Goal: Check status: Check status

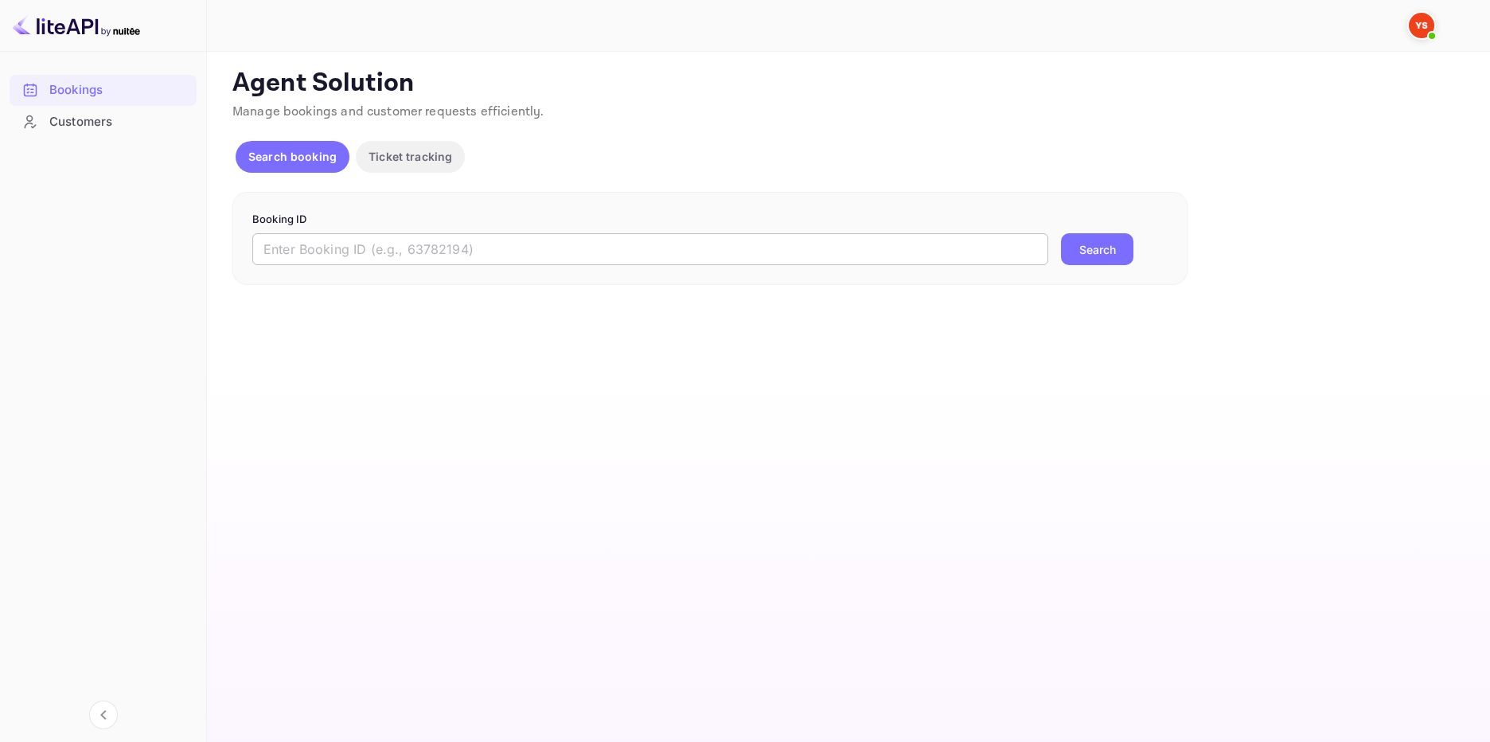
click at [374, 244] on input "text" at bounding box center [650, 249] width 796 height 32
paste input "9745915"
type input "9745915"
click at [1096, 242] on button "Search" at bounding box center [1097, 249] width 72 height 32
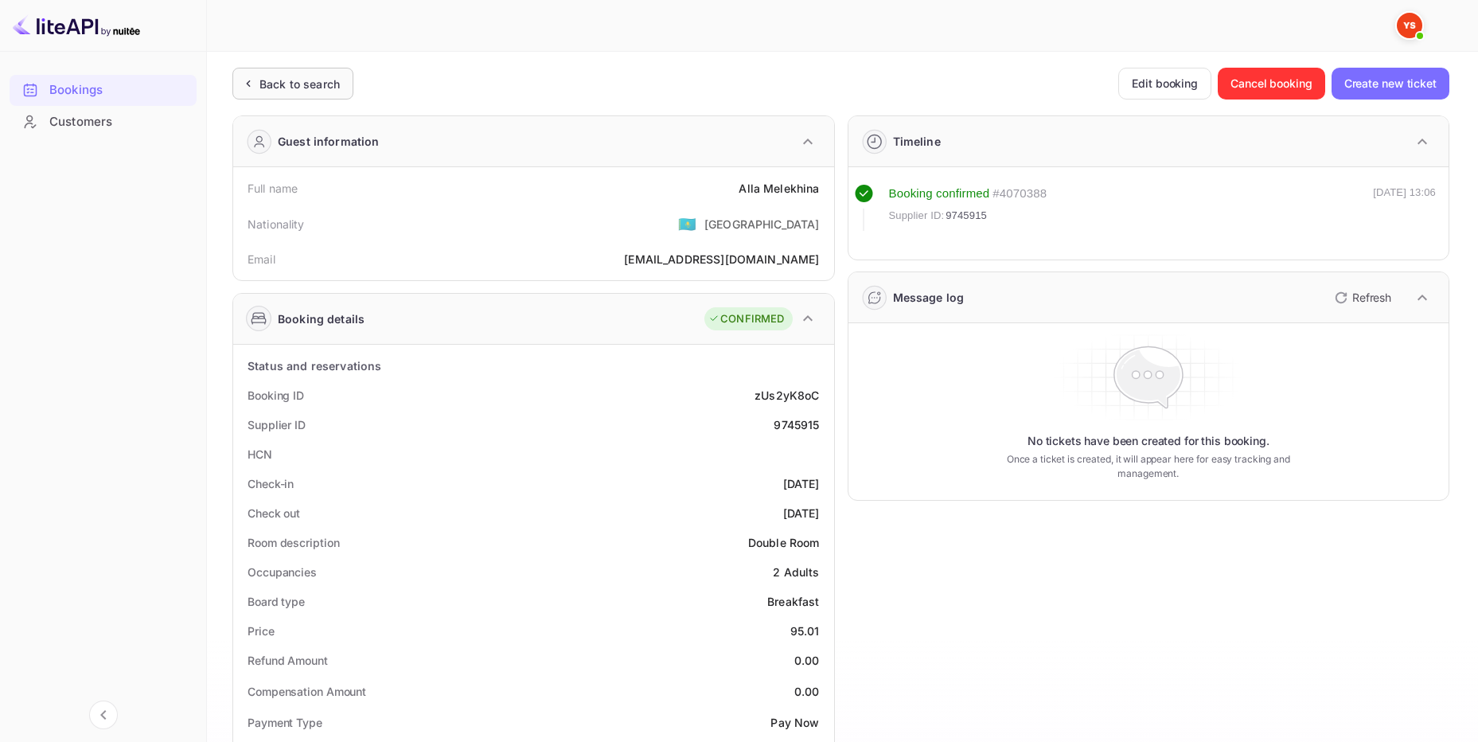
click at [316, 84] on div "Back to search" at bounding box center [299, 84] width 80 height 17
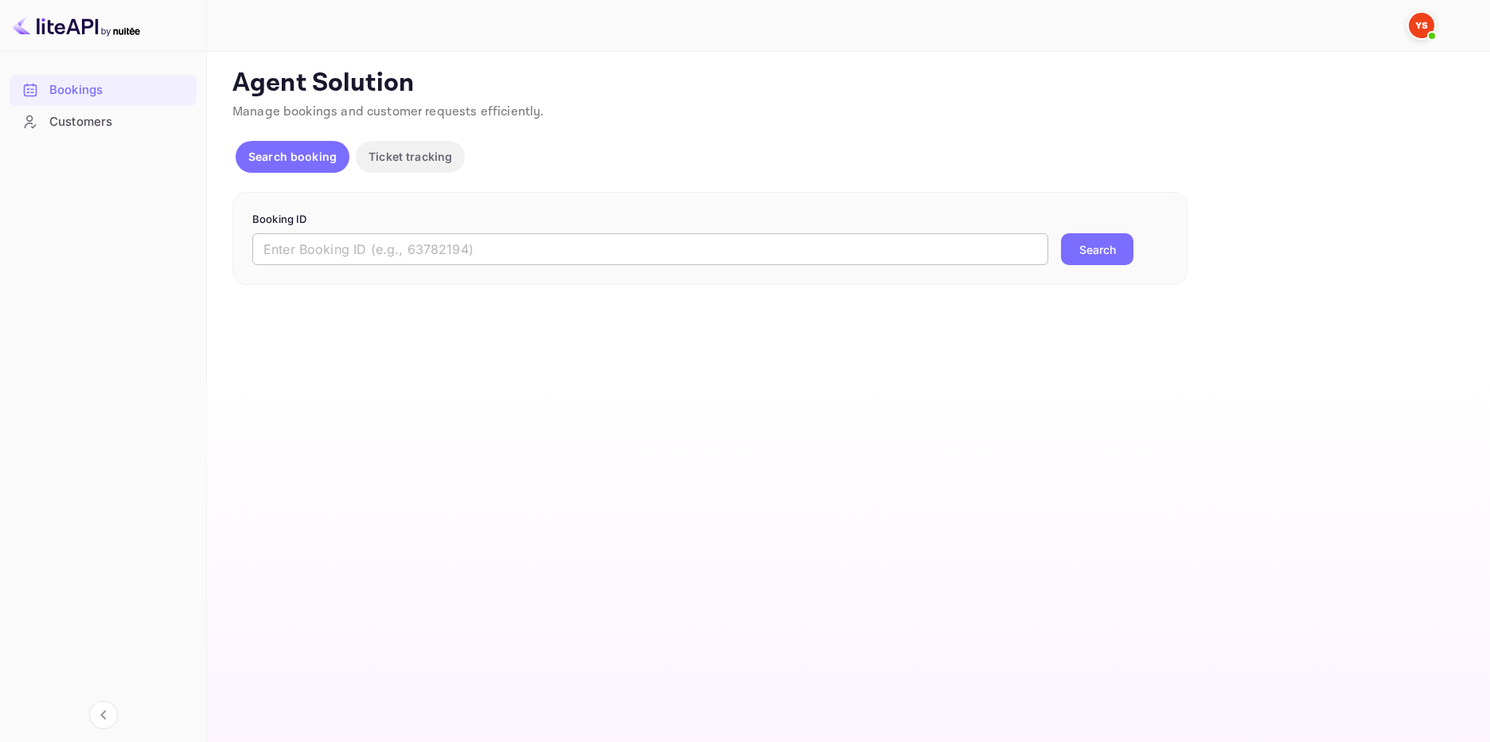
click at [563, 263] on input "text" at bounding box center [650, 249] width 796 height 32
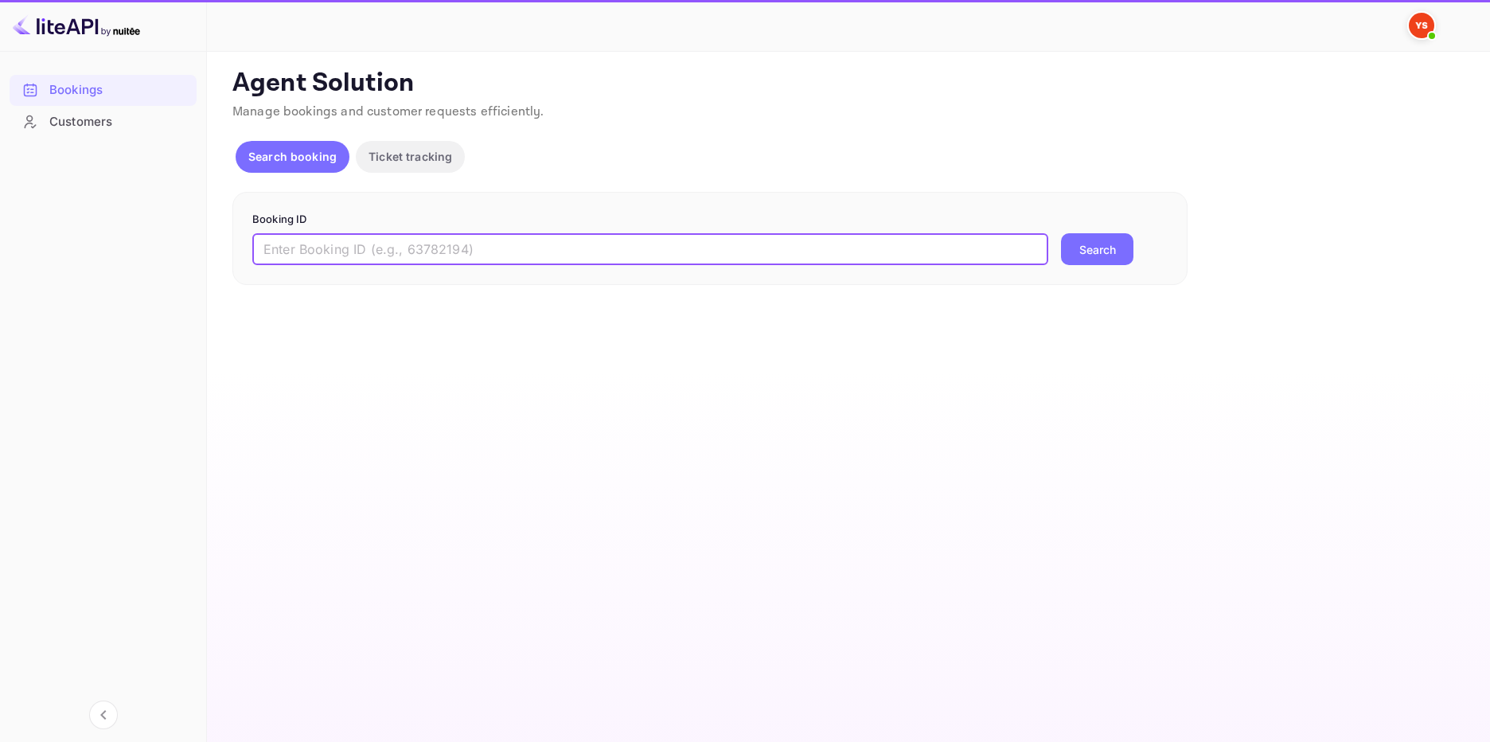
paste input "9929127"
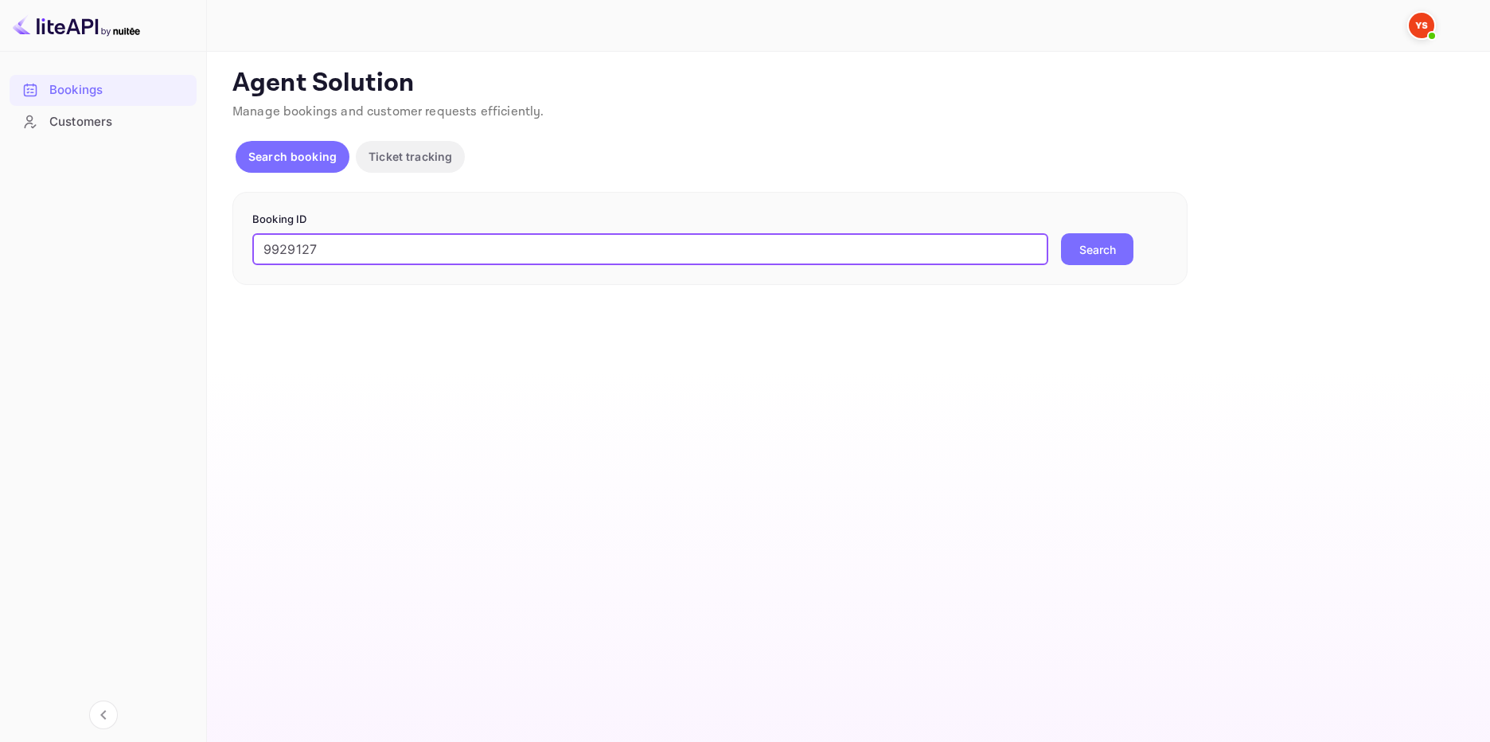
type input "9929127"
click at [1106, 250] on button "Search" at bounding box center [1097, 249] width 72 height 32
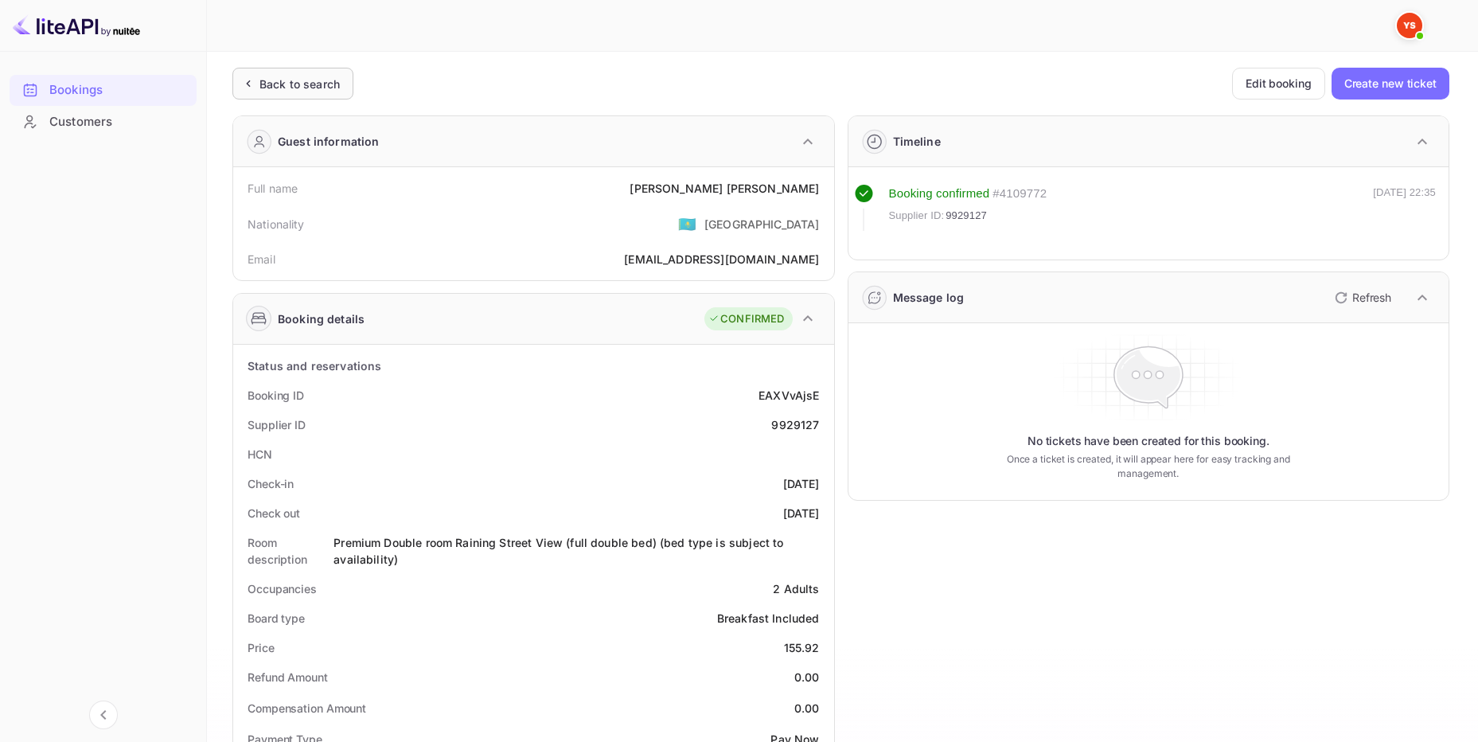
click at [325, 76] on div "Back to search" at bounding box center [299, 84] width 80 height 17
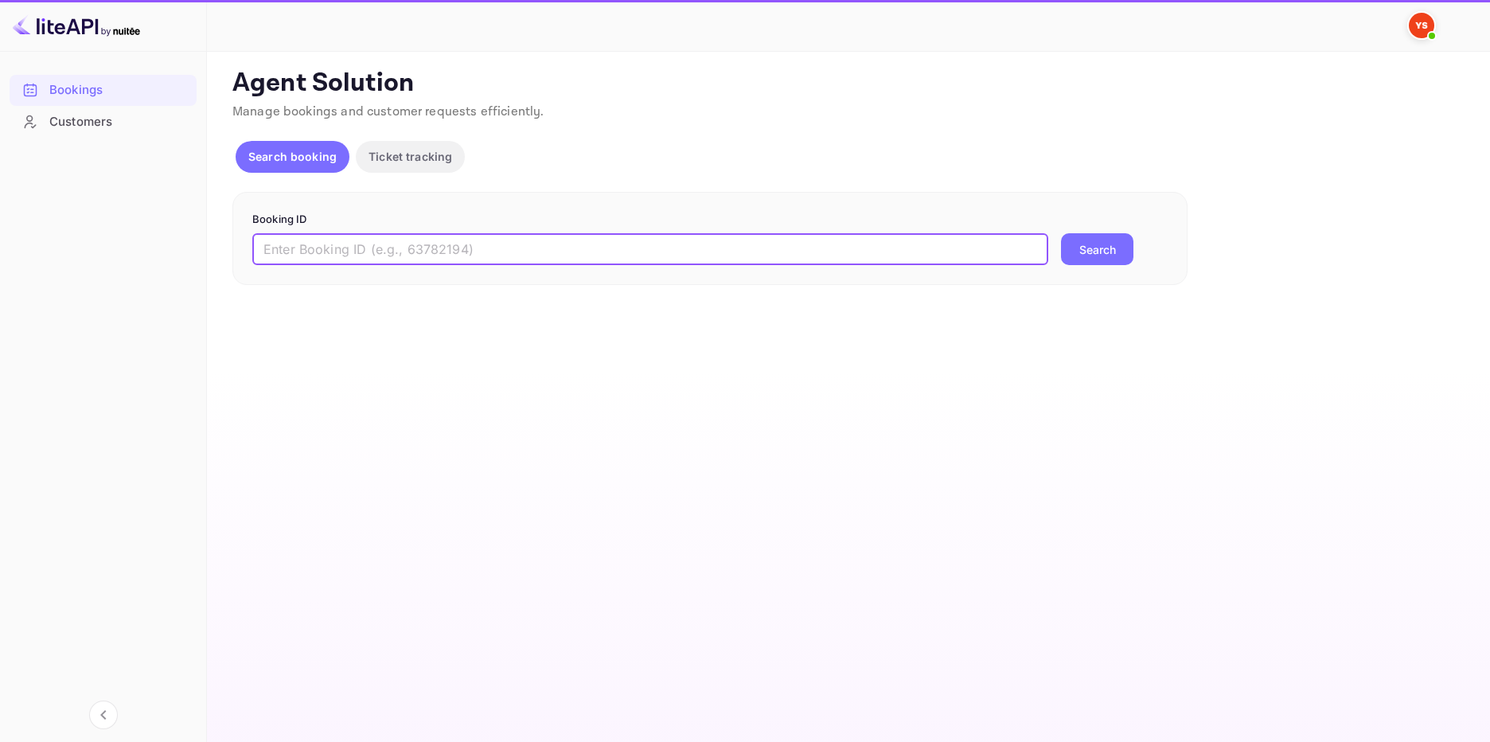
click at [395, 248] on input "text" at bounding box center [650, 249] width 796 height 32
paste input "9851122"
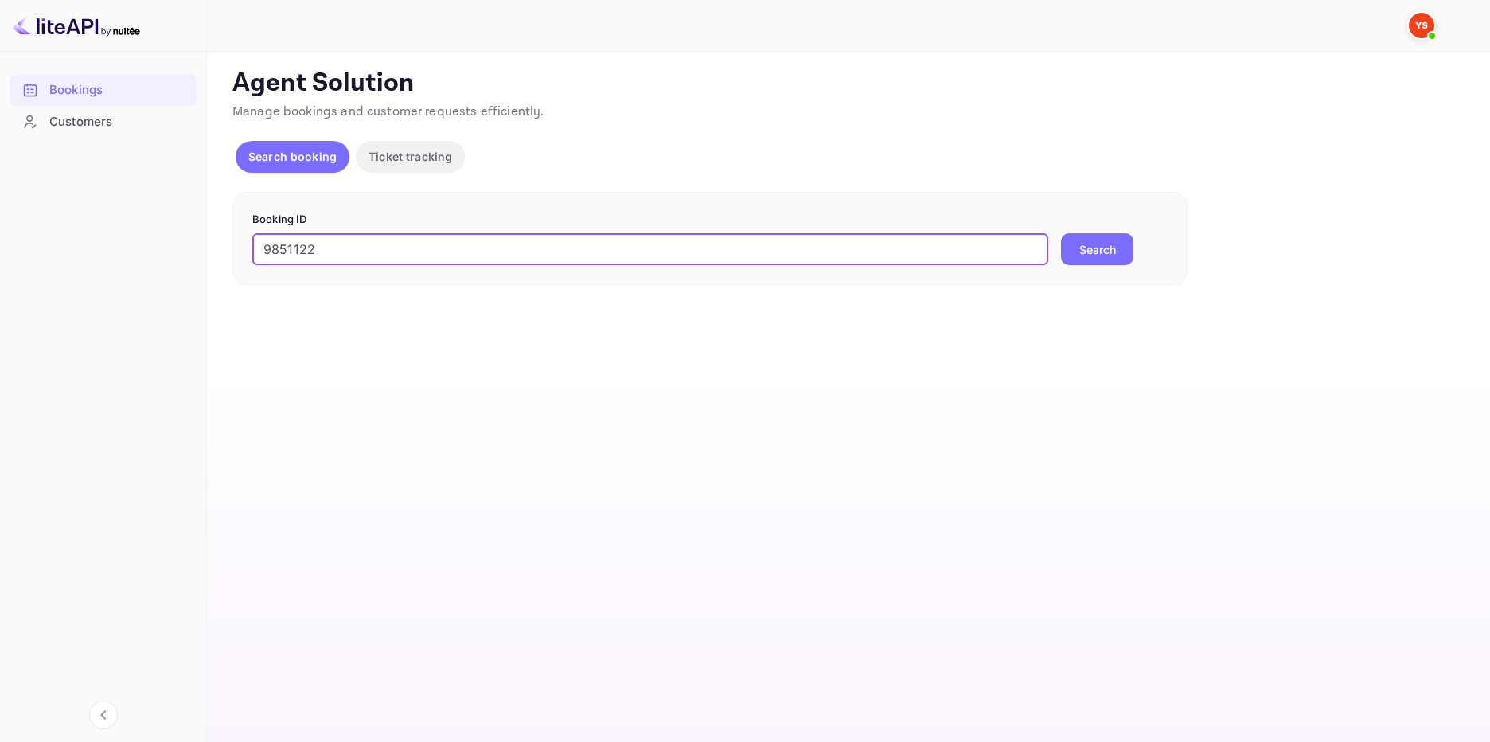
type input "9851122"
click at [1116, 250] on button "Search" at bounding box center [1097, 249] width 72 height 32
